Goal: Transaction & Acquisition: Book appointment/travel/reservation

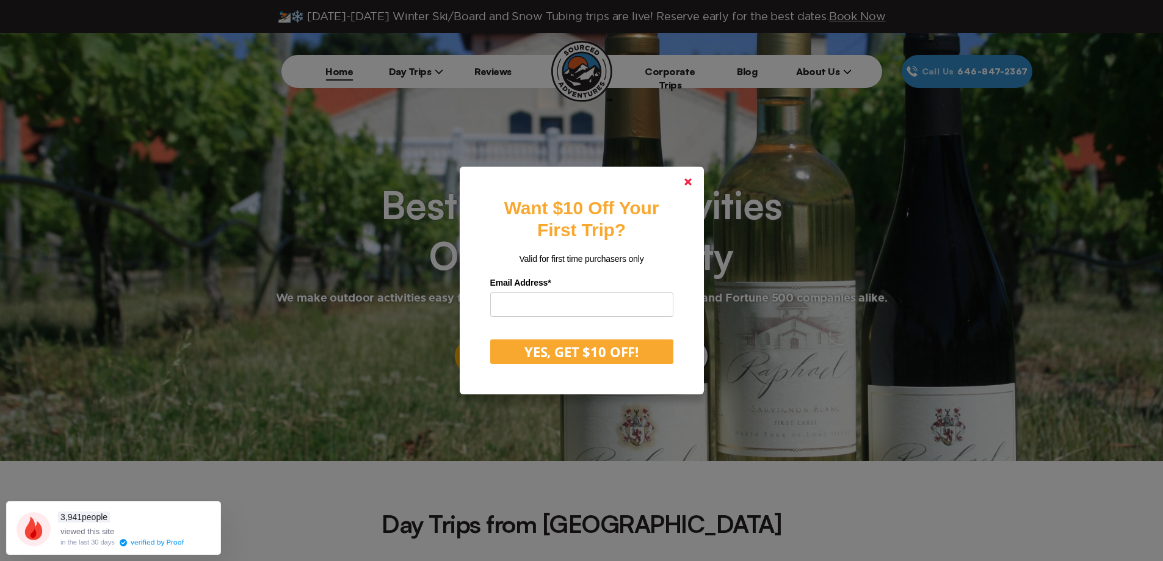
click at [690, 182] on icon at bounding box center [687, 181] width 7 height 7
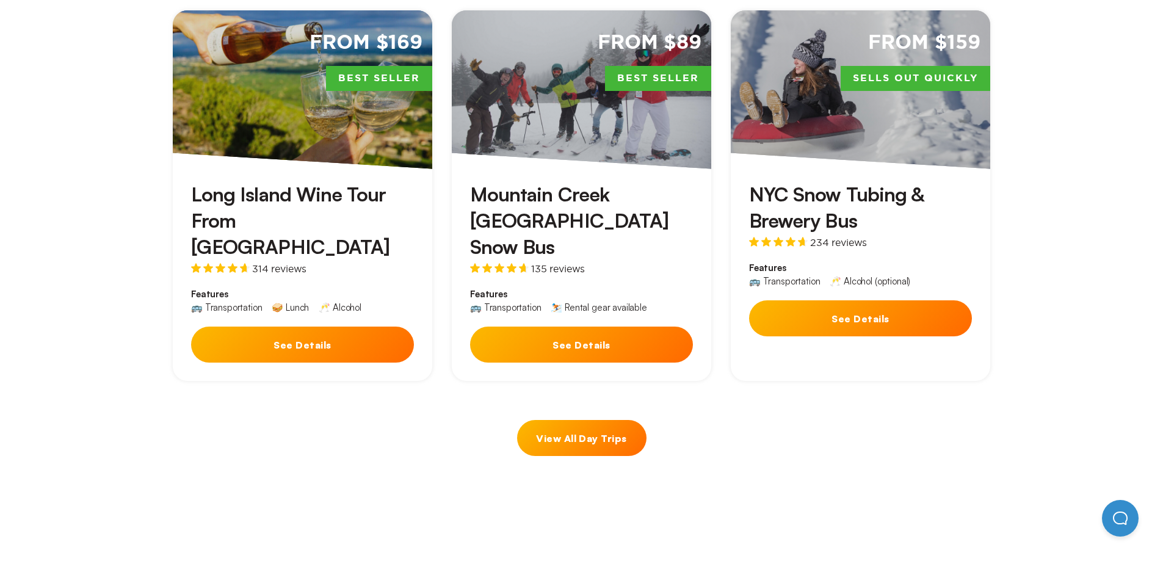
scroll to position [671, 0]
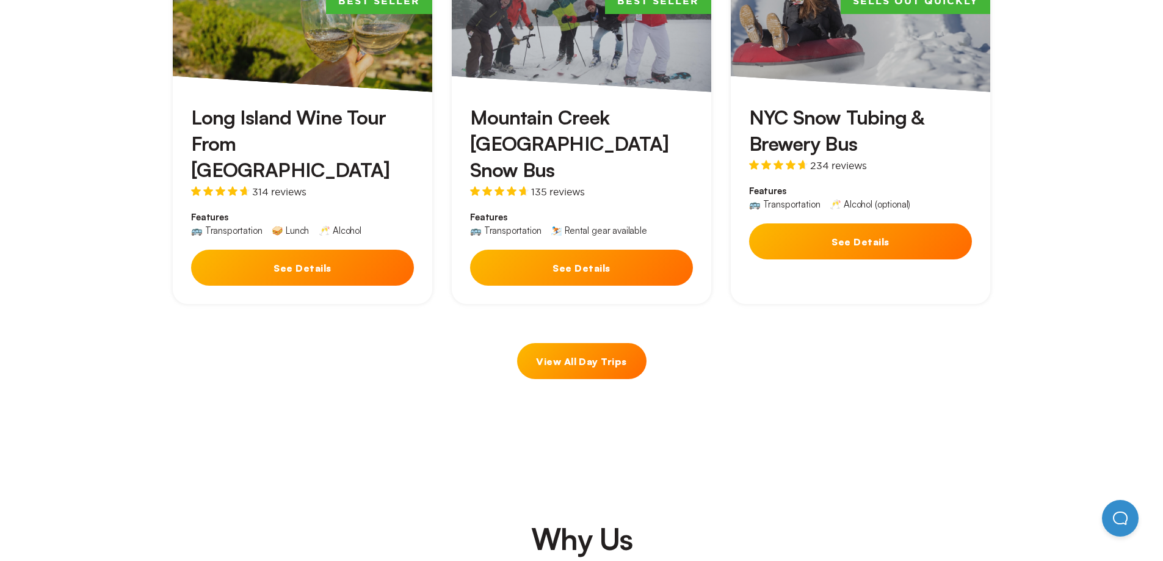
click at [572, 349] on link "View All Day Trips" at bounding box center [581, 361] width 129 height 36
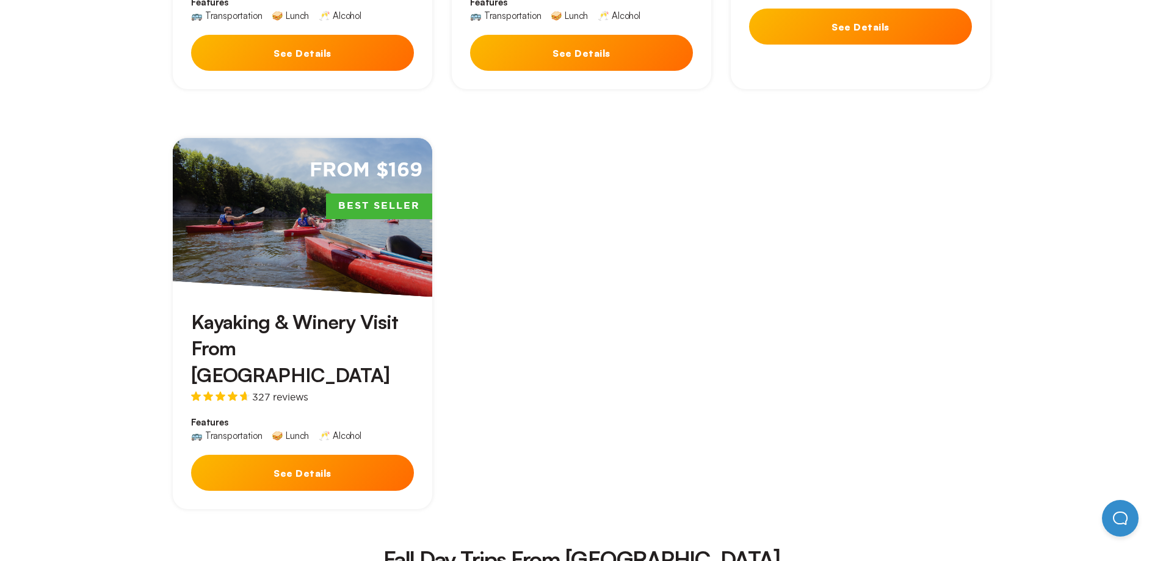
scroll to position [1465, 0]
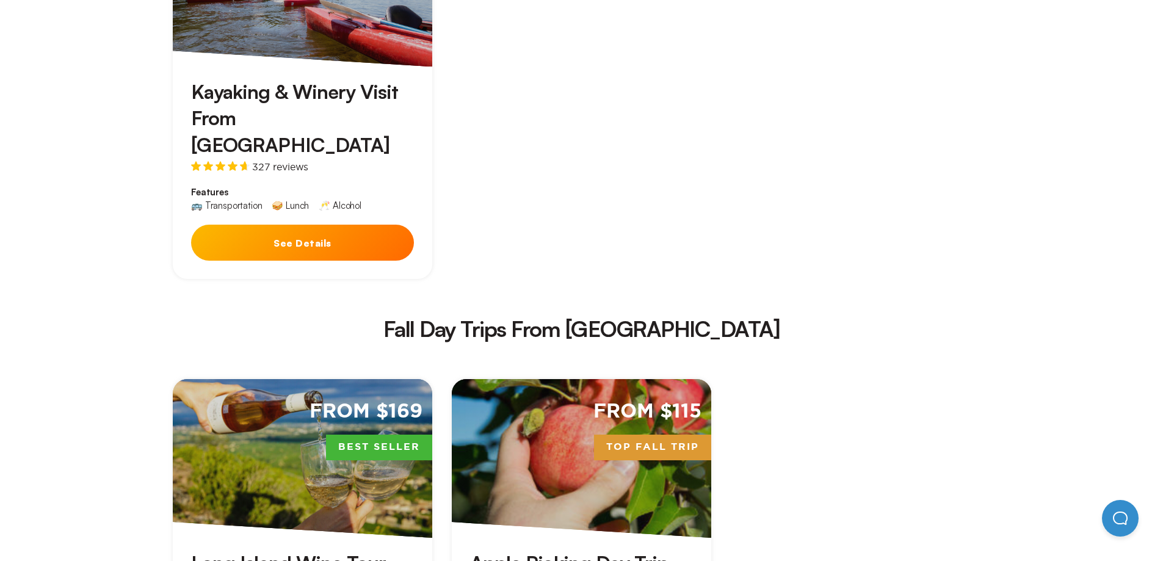
click at [547, 379] on div "From $115 Top Fall Trip" at bounding box center [581, 458] width 259 height 159
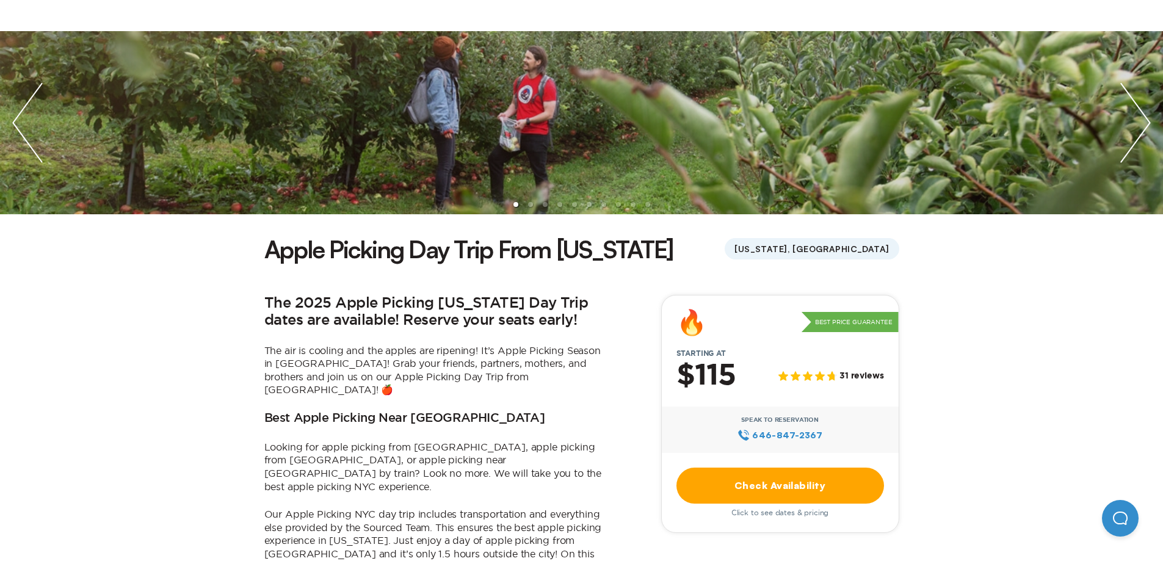
scroll to position [183, 0]
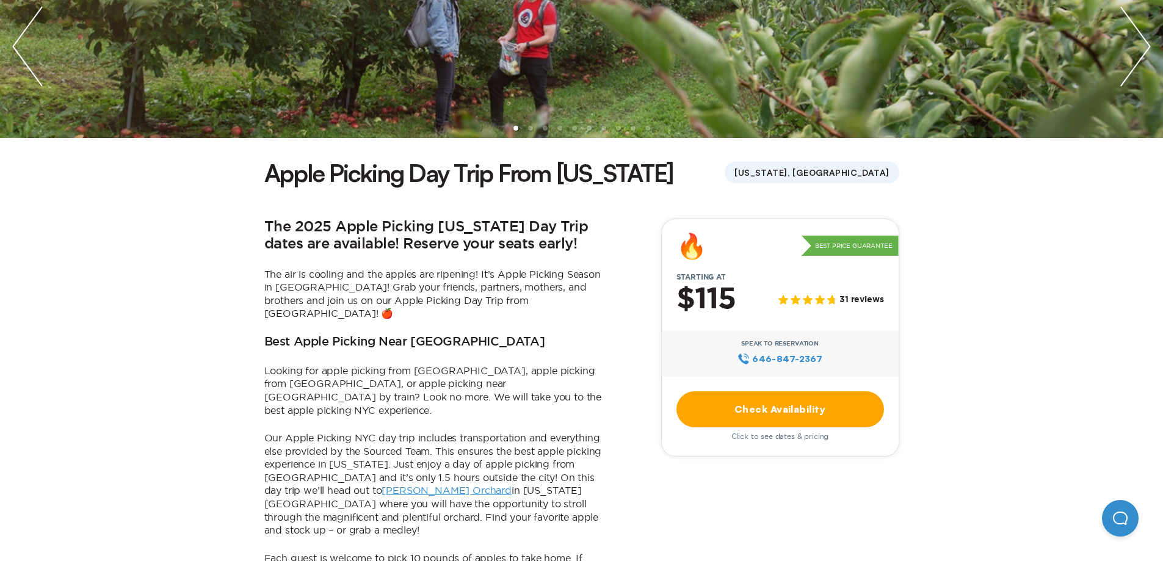
click at [731, 401] on link "Check Availability" at bounding box center [780, 409] width 208 height 36
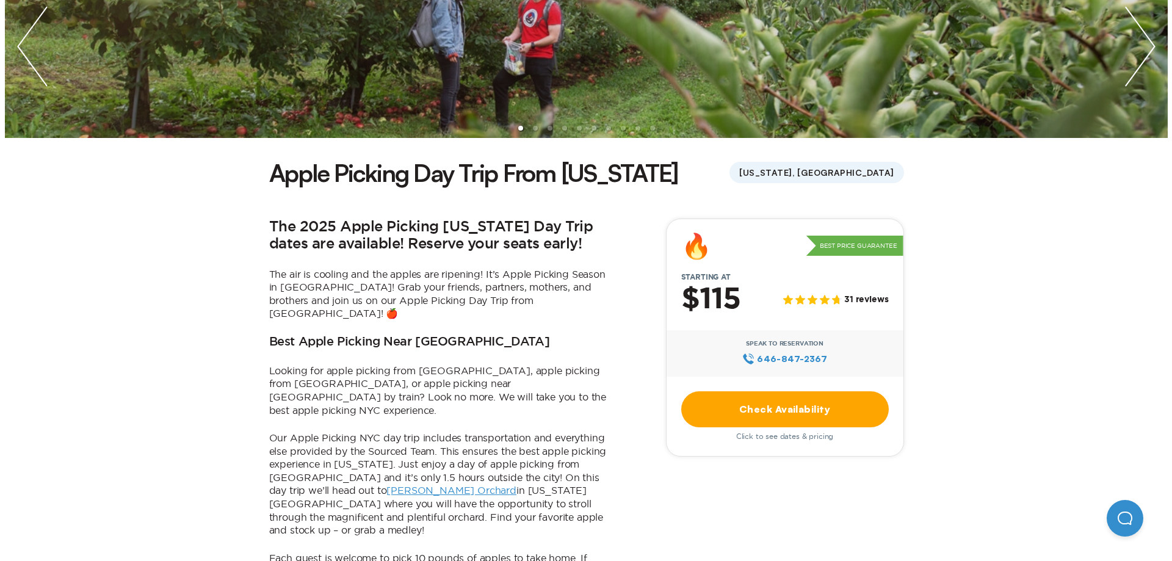
scroll to position [0, 0]
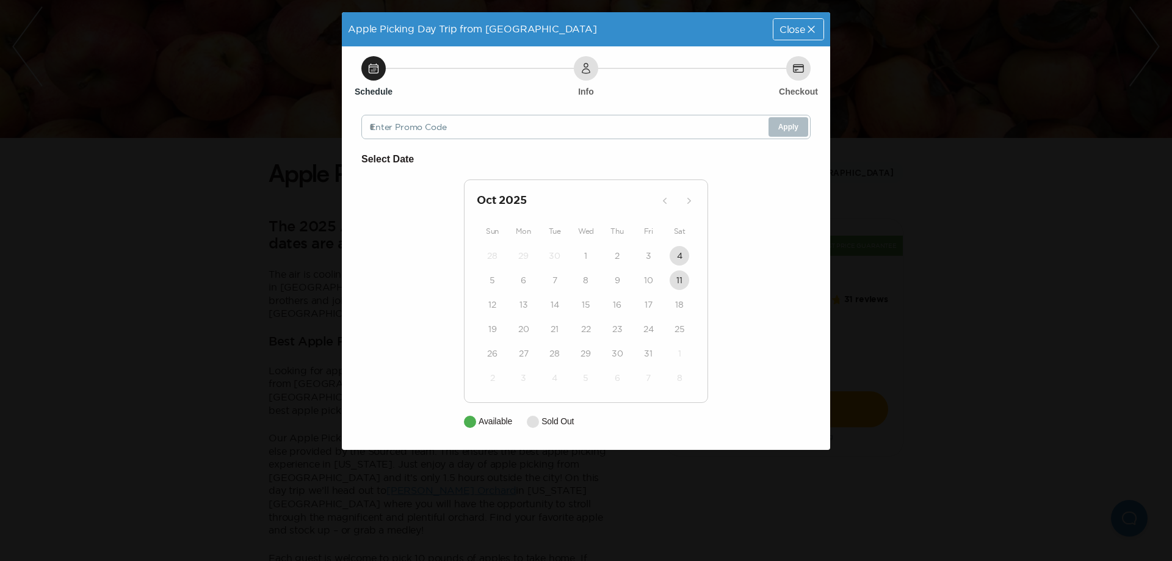
click at [675, 259] on div "28 29 30 1 2 3 4 5 6 7 8 9 10 11 12 13 14 15 16 17 18 19 20 21 22 23 24 25 26 2…" at bounding box center [586, 317] width 218 height 146
click at [799, 24] on span "Close" at bounding box center [792, 29] width 26 height 10
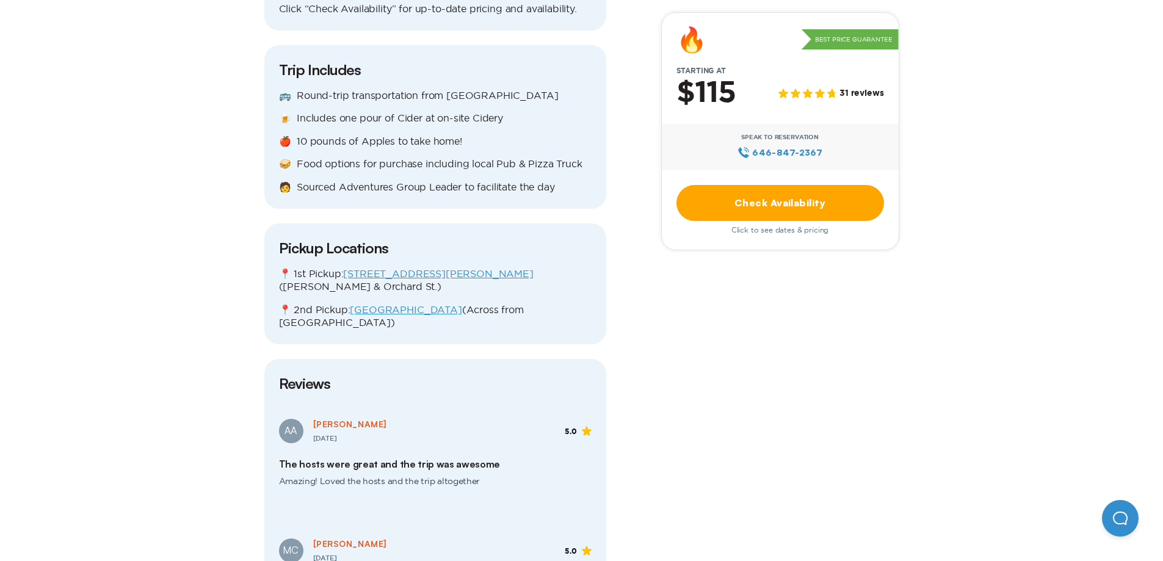
scroll to position [1587, 0]
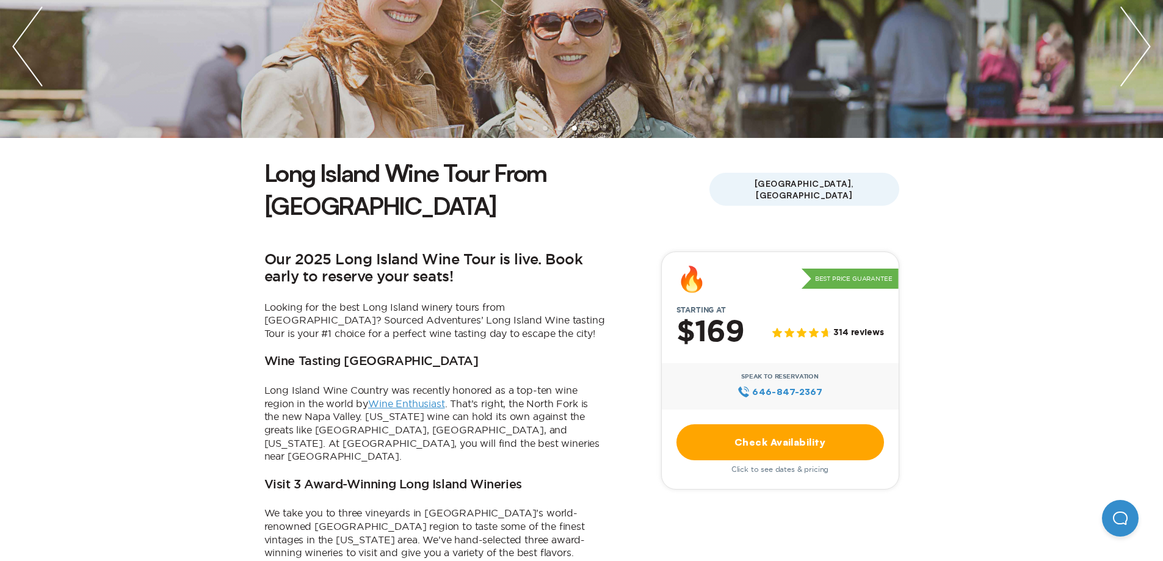
click at [796, 424] on link "Check Availability" at bounding box center [780, 442] width 208 height 36
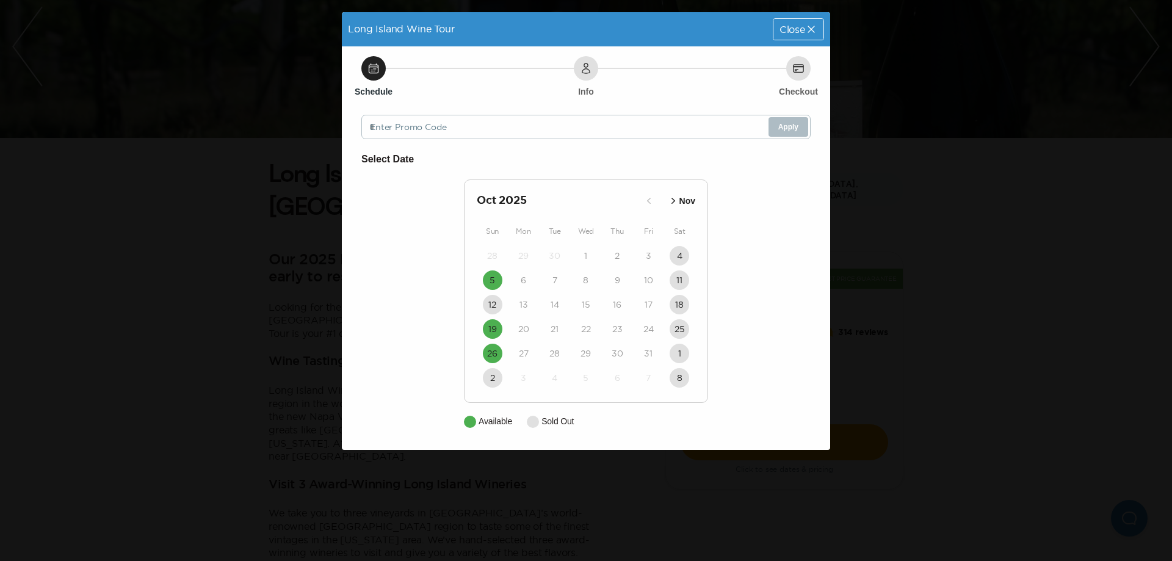
click at [671, 203] on icon "button" at bounding box center [673, 201] width 12 height 12
click at [801, 21] on div "Close" at bounding box center [798, 29] width 50 height 21
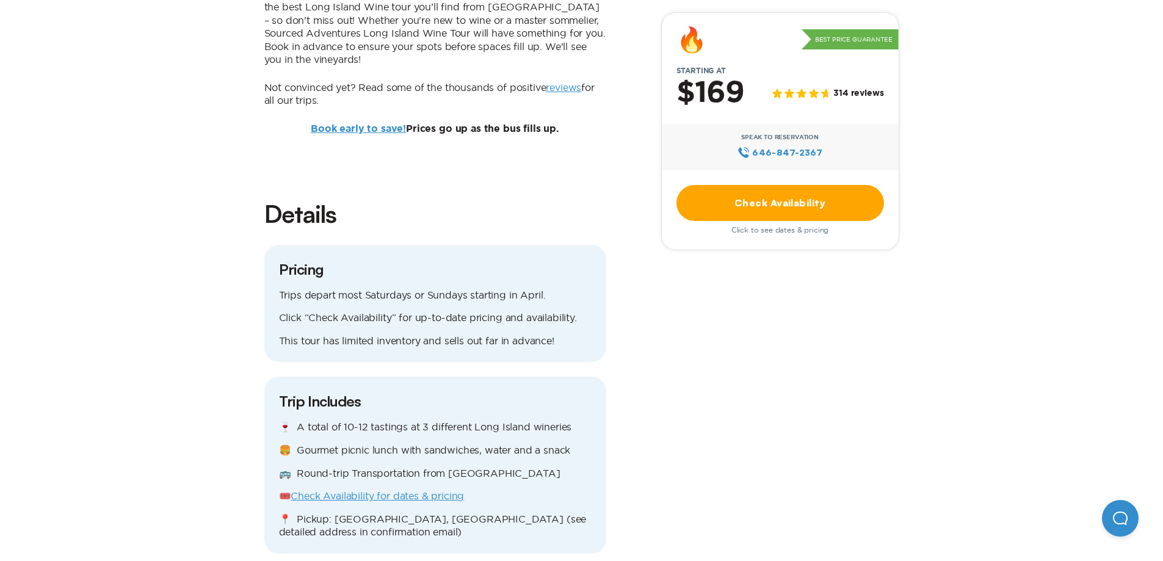
scroll to position [976, 0]
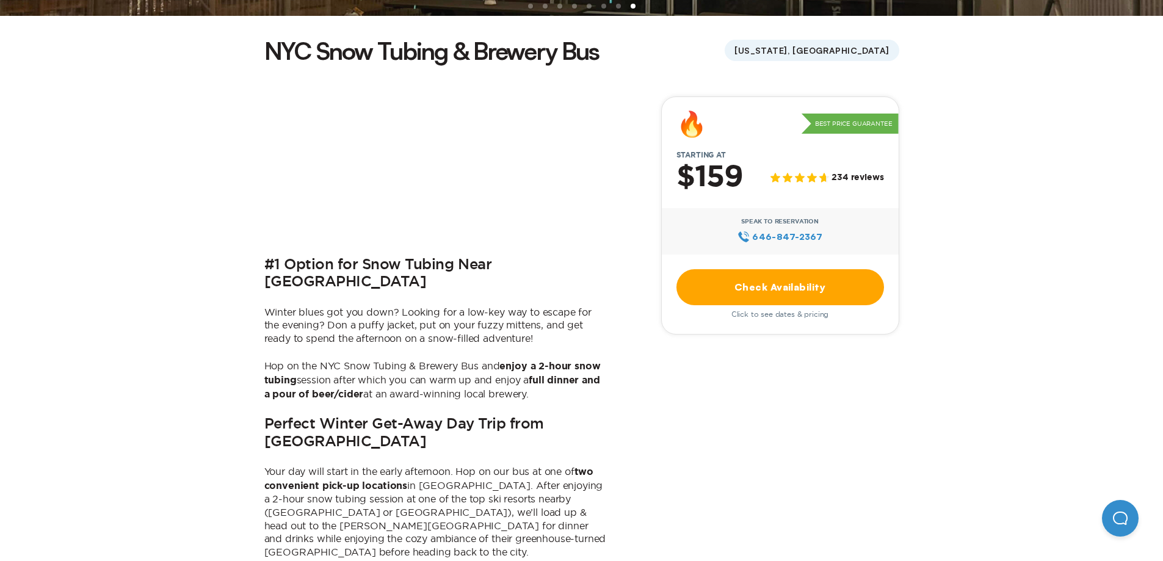
click at [779, 286] on link "Check Availability" at bounding box center [780, 287] width 208 height 36
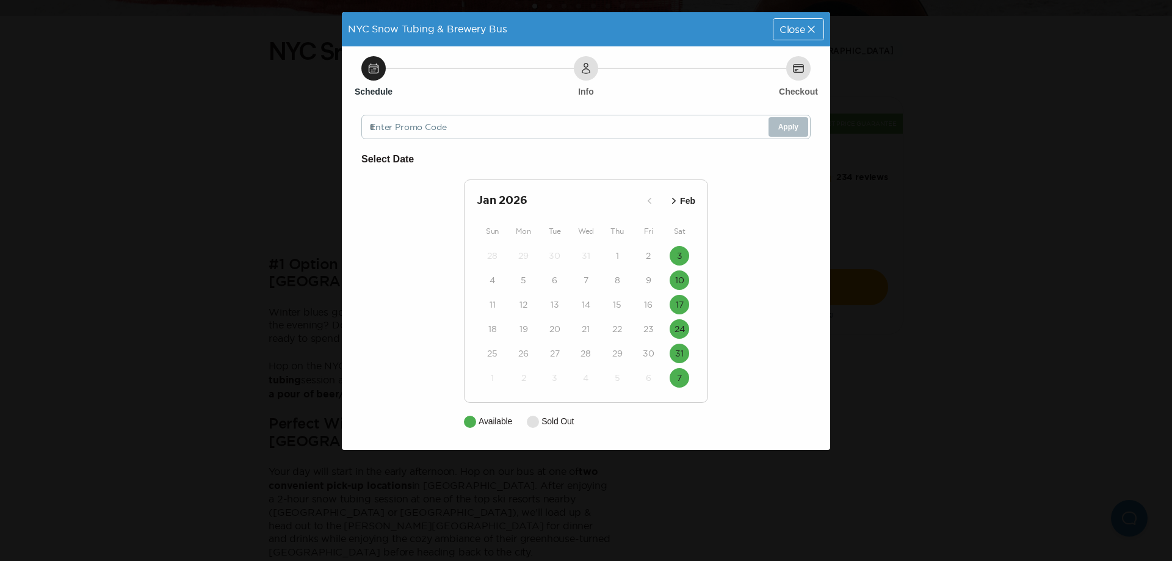
click at [676, 197] on icon "button" at bounding box center [674, 201] width 12 height 12
